Goal: Check status

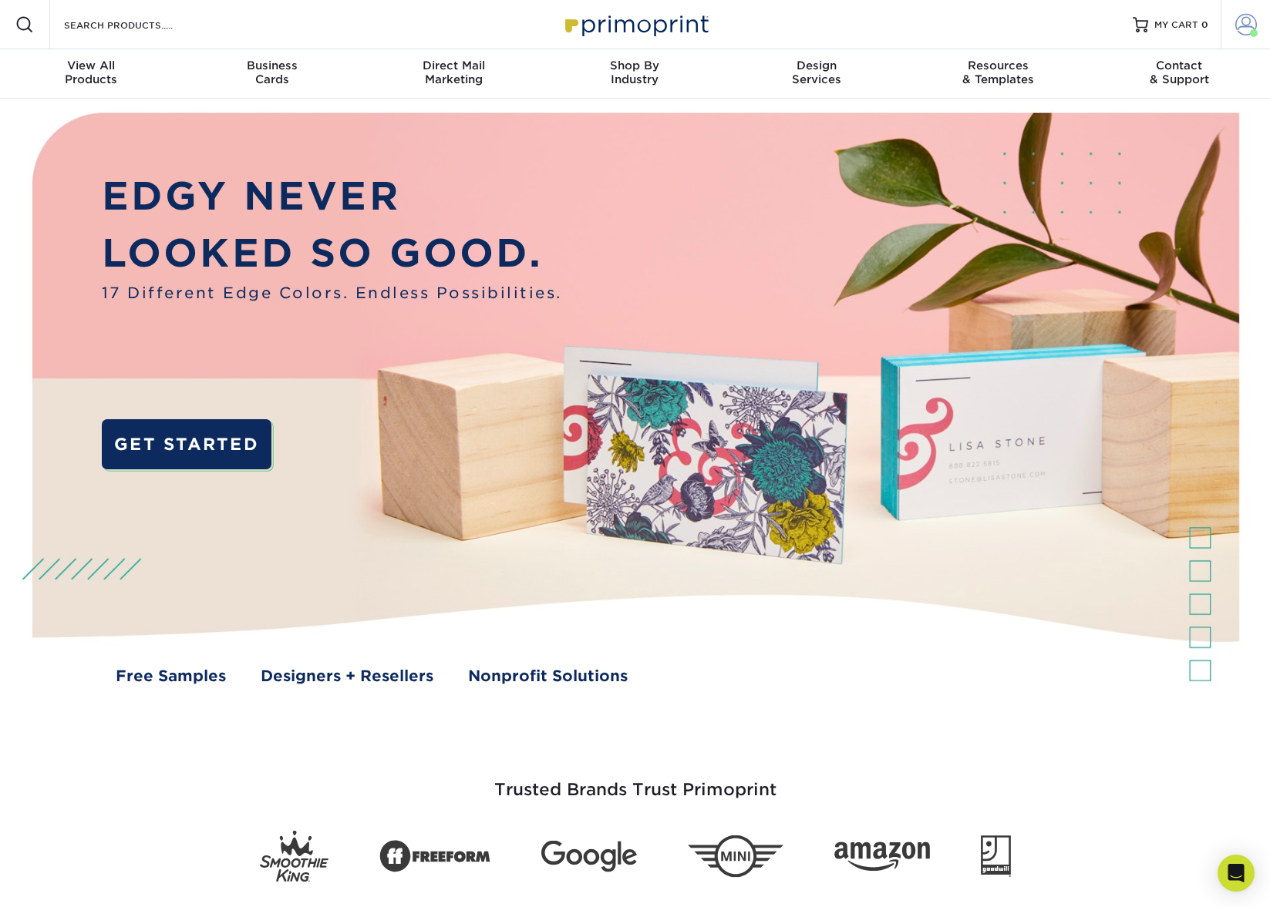
click at [1248, 29] on span at bounding box center [1246, 25] width 22 height 22
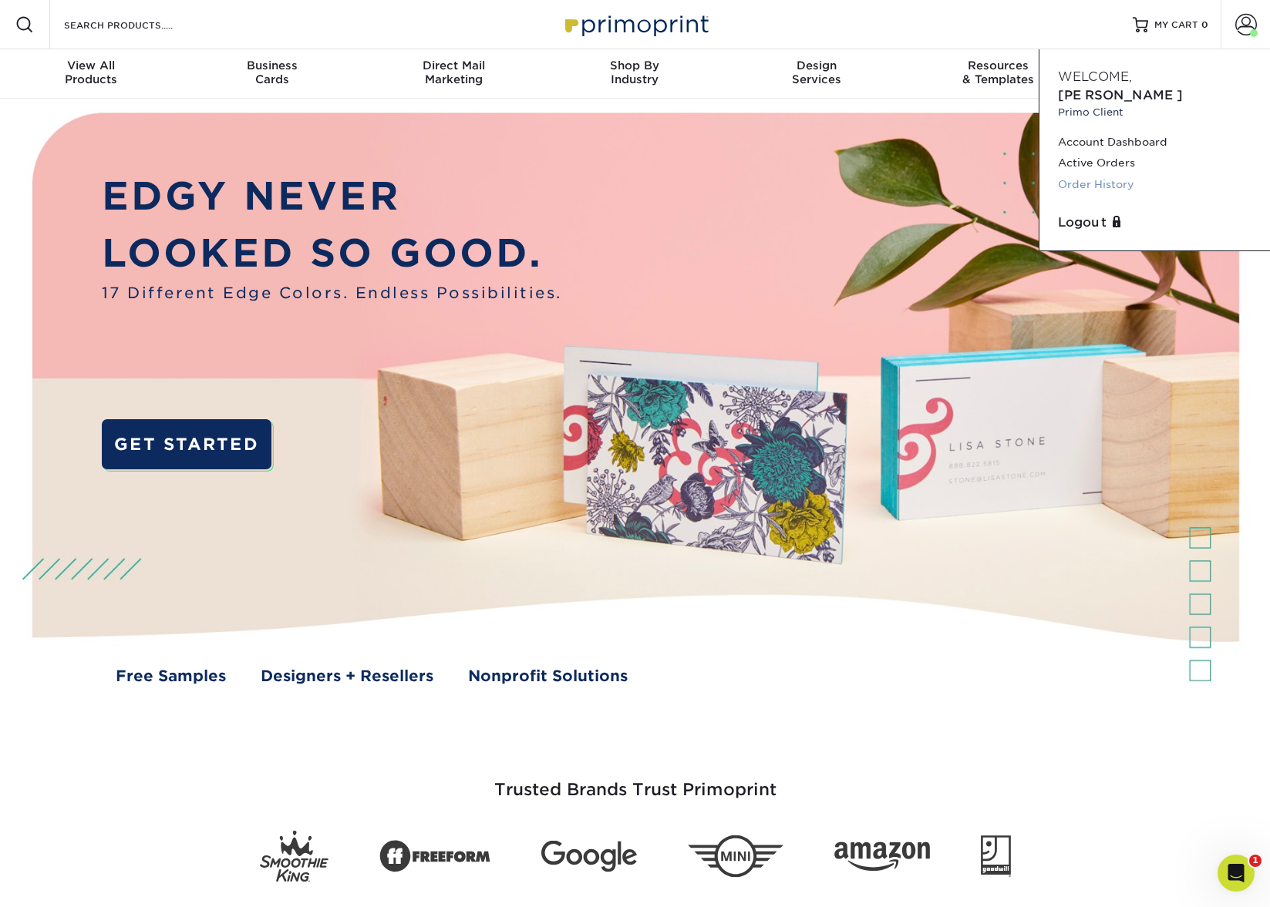
click at [1118, 174] on link "Order History" at bounding box center [1154, 184] width 193 height 21
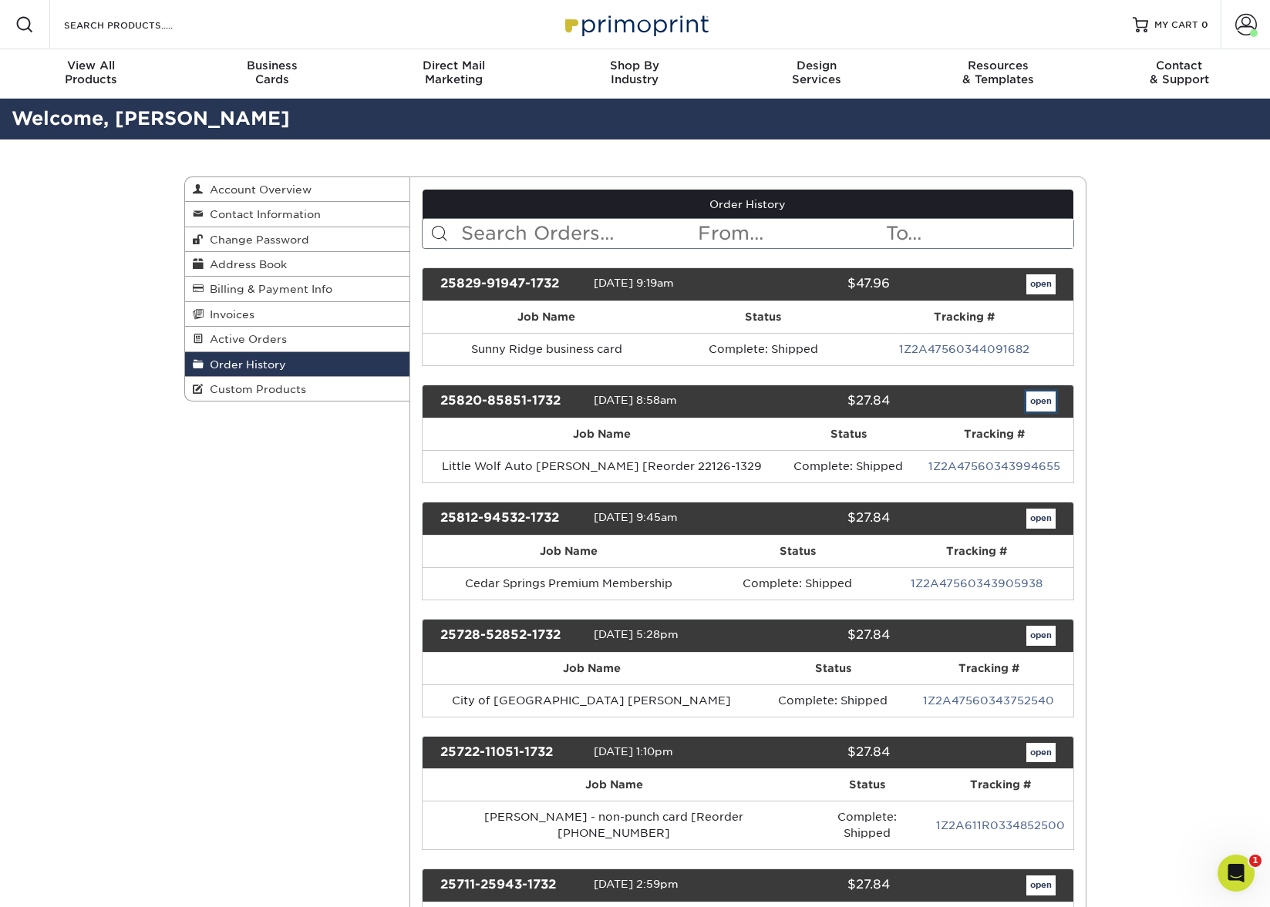
click at [1038, 399] on link "open" at bounding box center [1040, 402] width 29 height 20
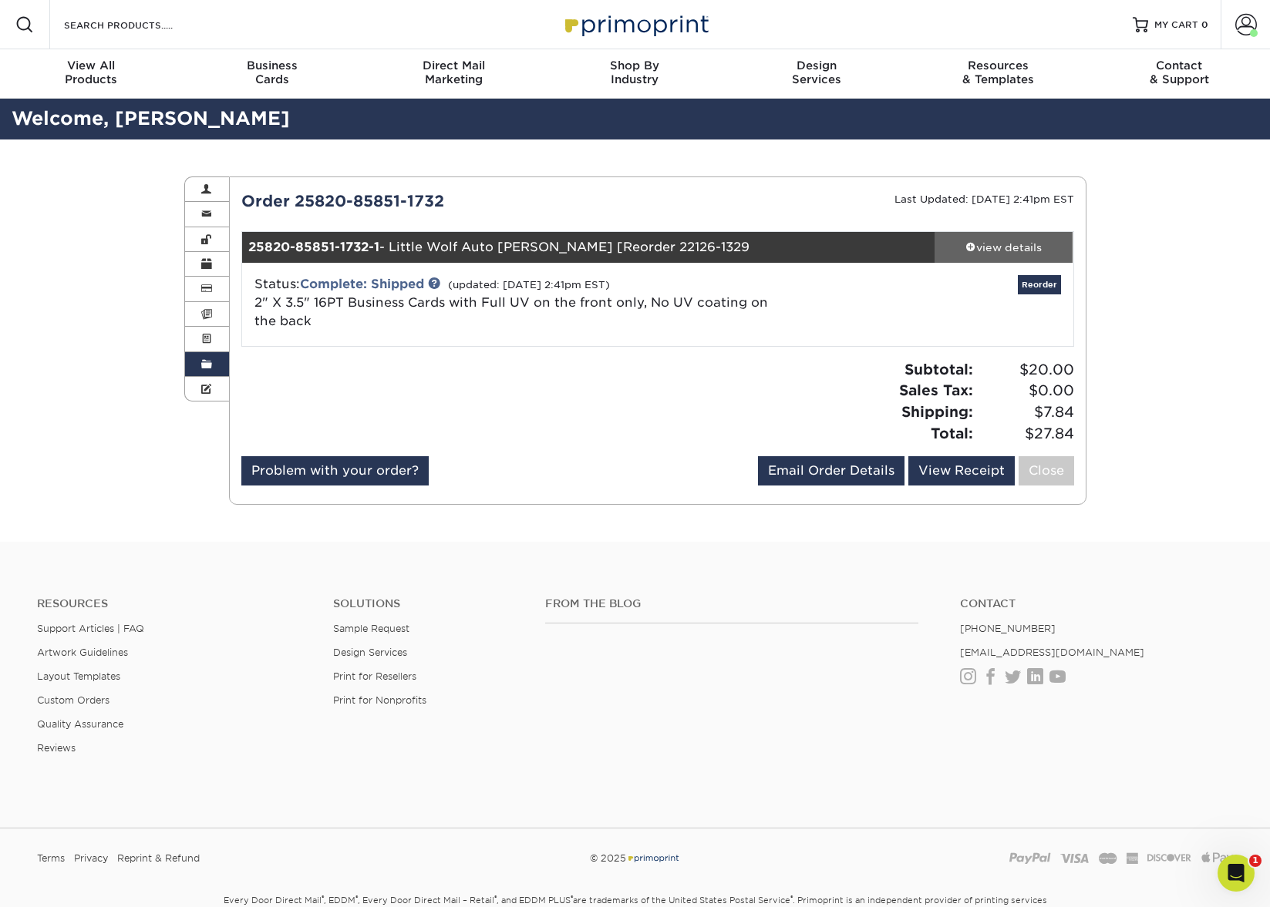
click at [994, 240] on div "view details" at bounding box center [1003, 247] width 139 height 15
